Goal: Navigation & Orientation: Find specific page/section

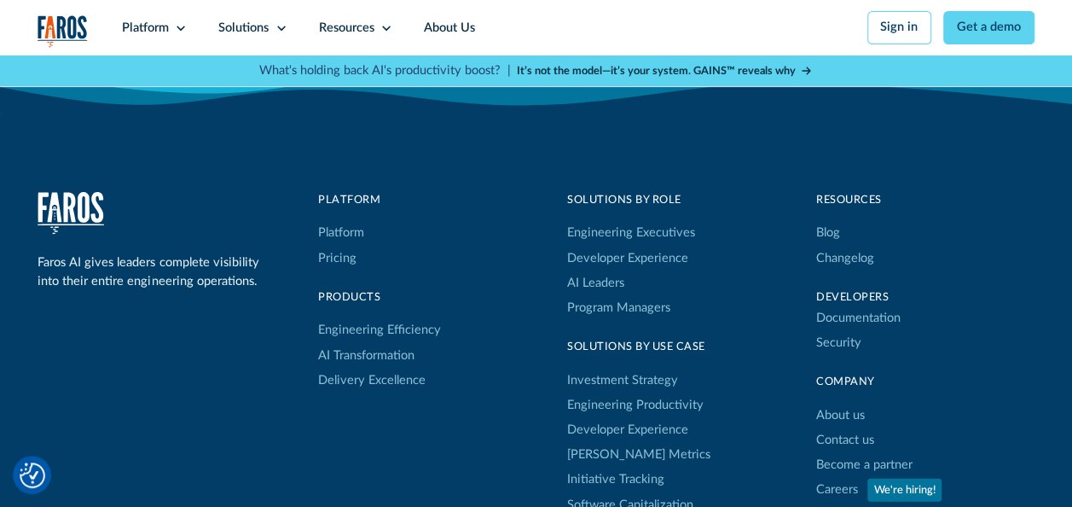
scroll to position [5452, 0]
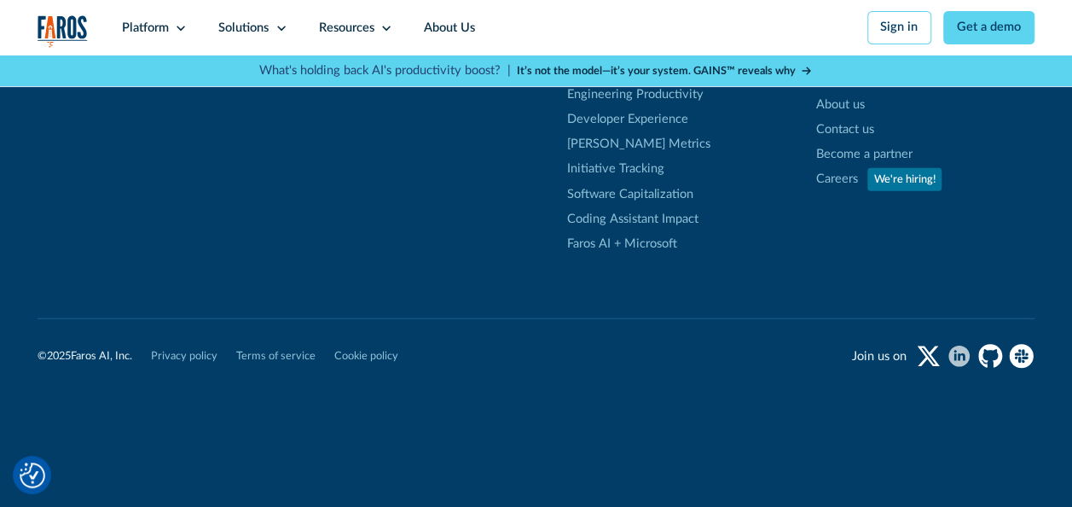
click at [957, 353] on icon "linkedin" at bounding box center [955, 356] width 3 height 7
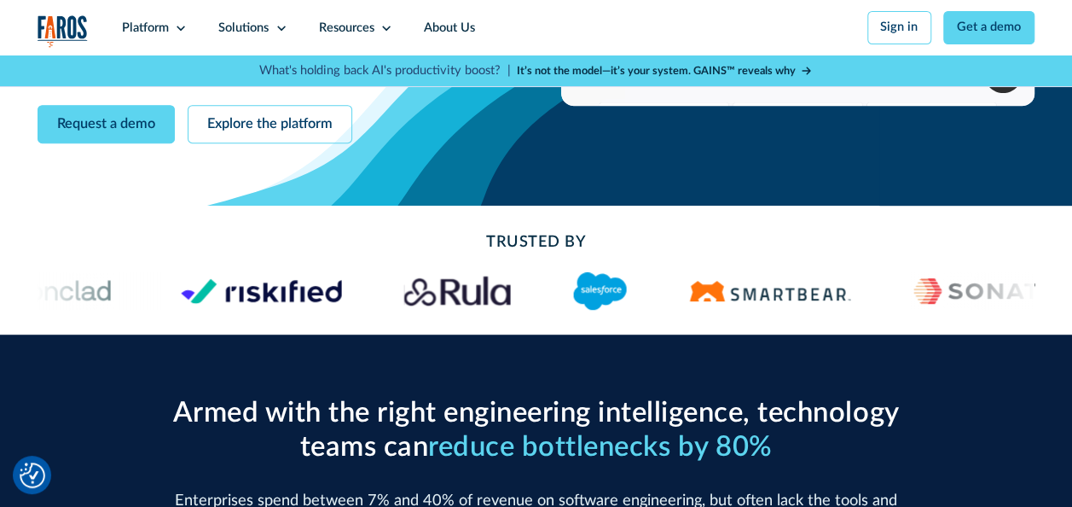
scroll to position [0, 0]
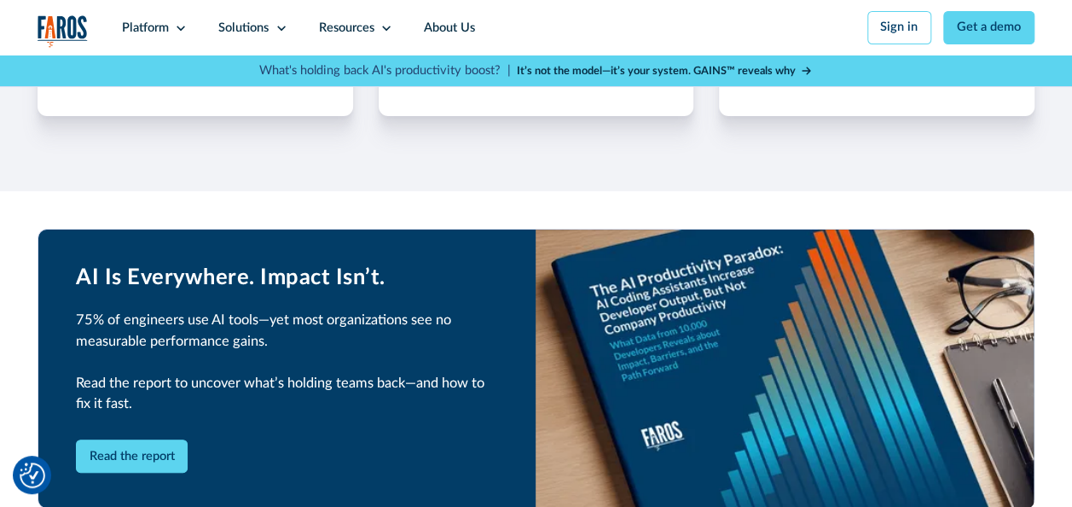
scroll to position [3498, 0]
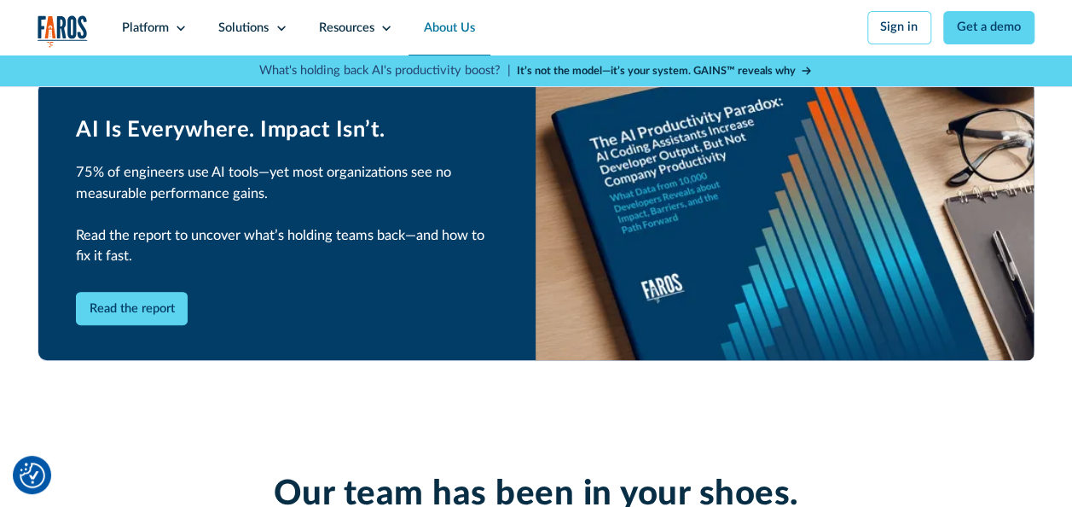
click at [446, 32] on link "About Us" at bounding box center [450, 27] width 83 height 55
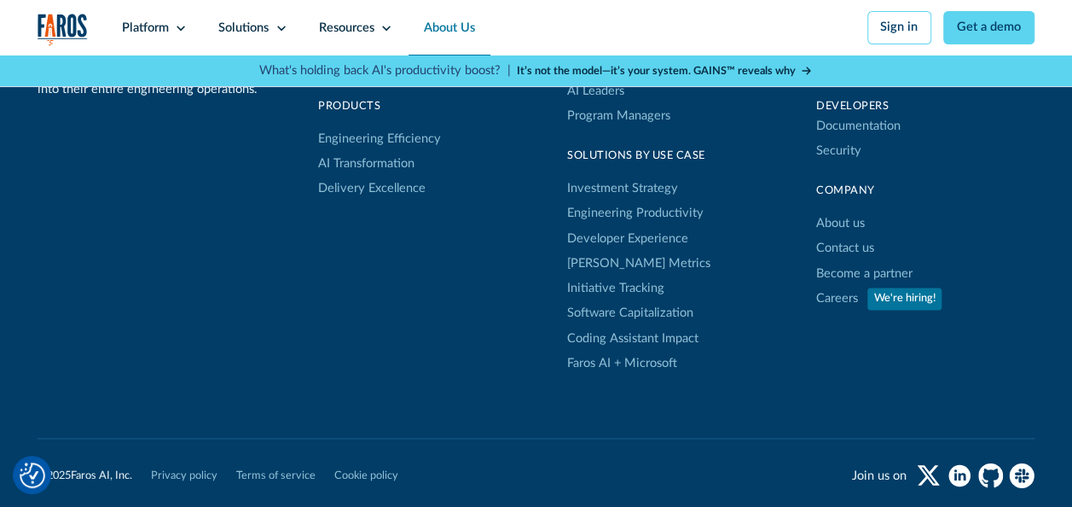
scroll to position [4494, 0]
